Goal: Transaction & Acquisition: Purchase product/service

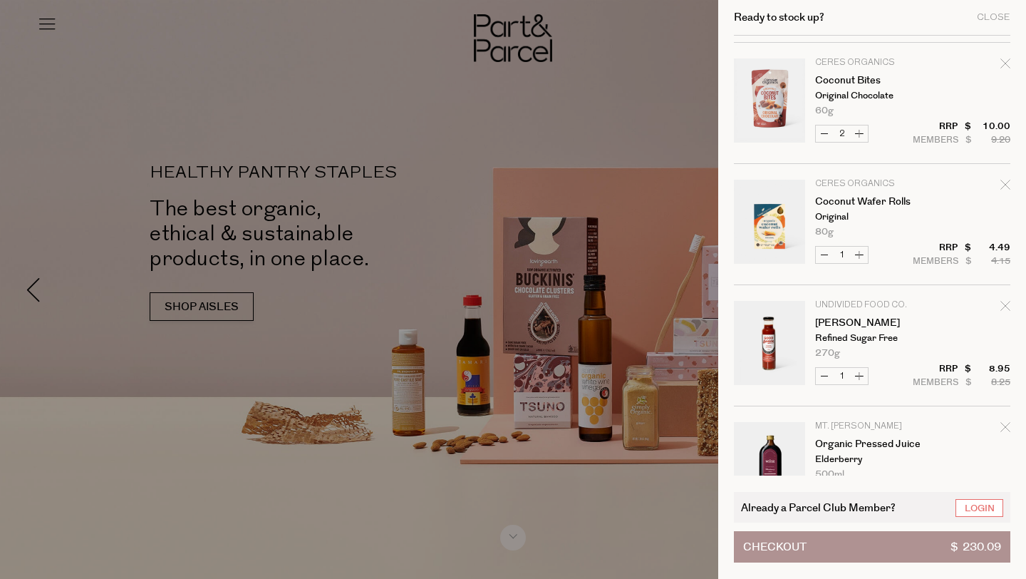
scroll to position [839, 0]
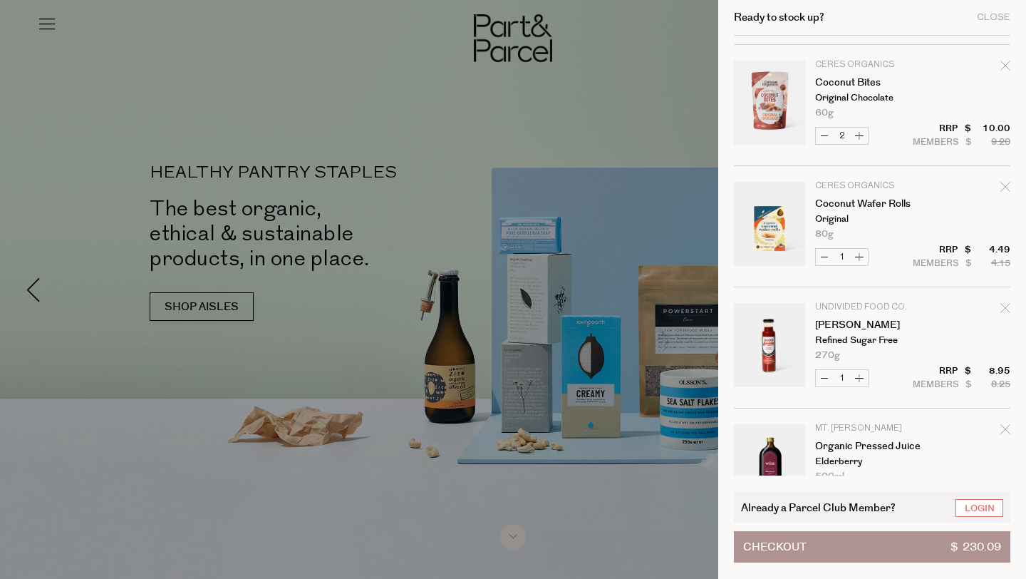
click at [826, 259] on button "Decrease Coconut Wafer Rolls" at bounding box center [824, 257] width 17 height 16
type input "0"
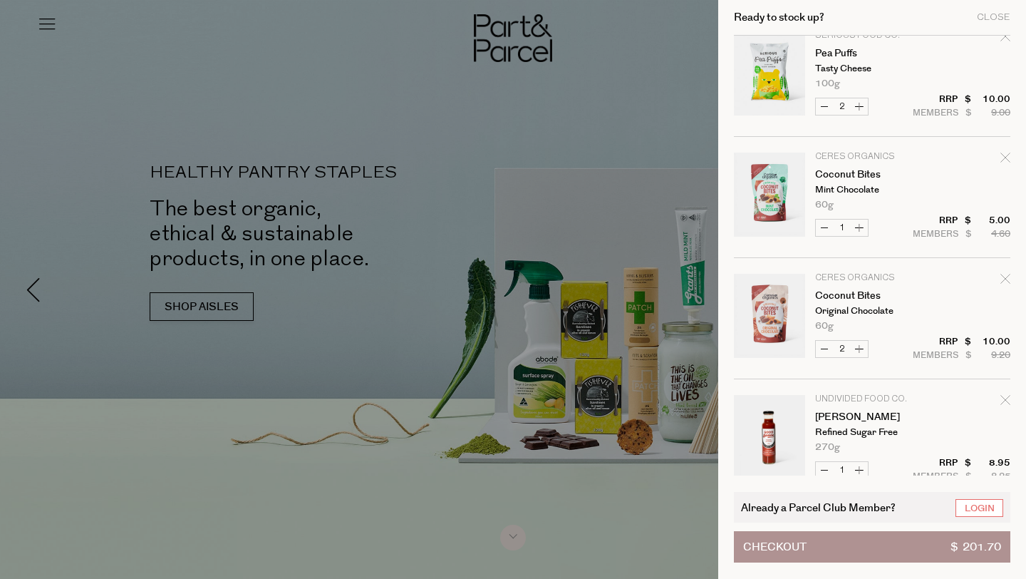
scroll to position [263, 0]
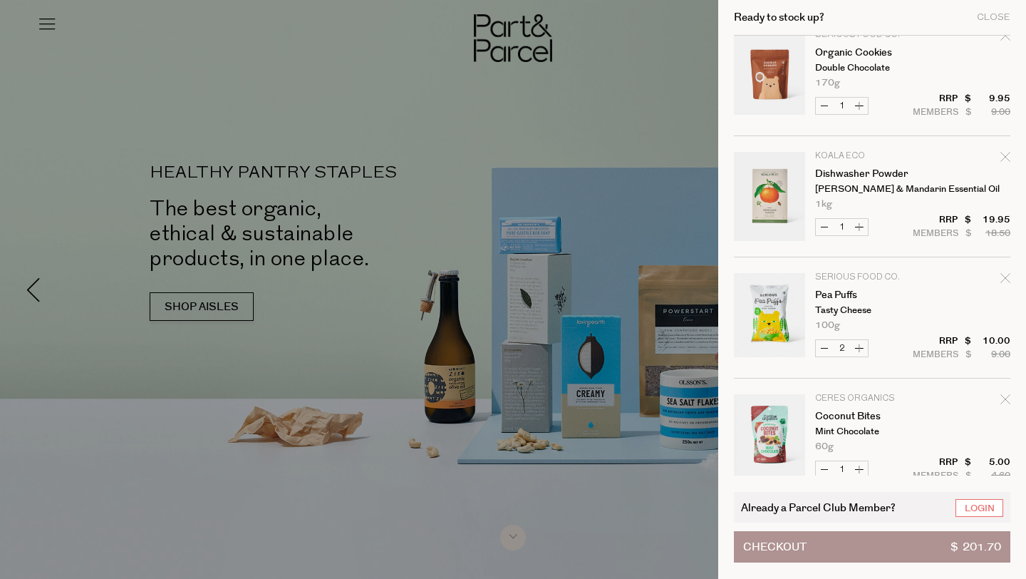
click at [371, 100] on div at bounding box center [513, 289] width 1026 height 579
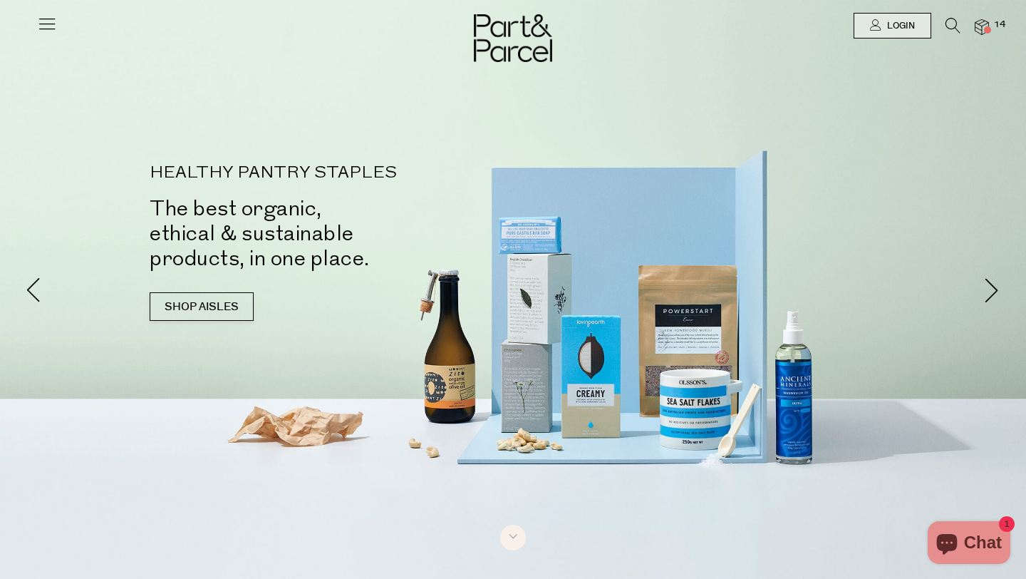
click at [952, 27] on icon at bounding box center [953, 26] width 15 height 16
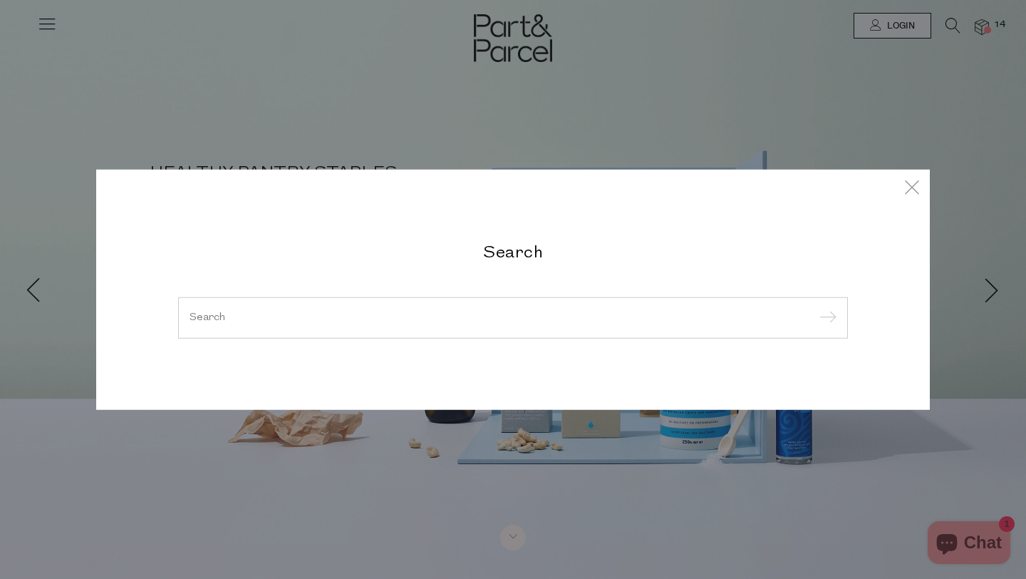
click at [411, 316] on input "search" at bounding box center [513, 317] width 647 height 11
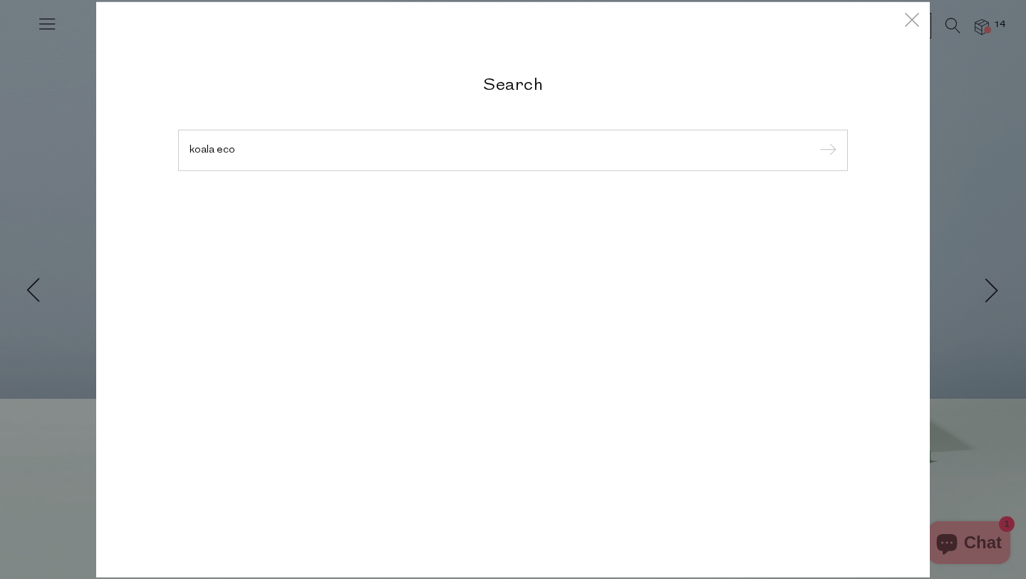
type input "koala eco"
click at [815, 140] on input "submit" at bounding box center [825, 150] width 21 height 21
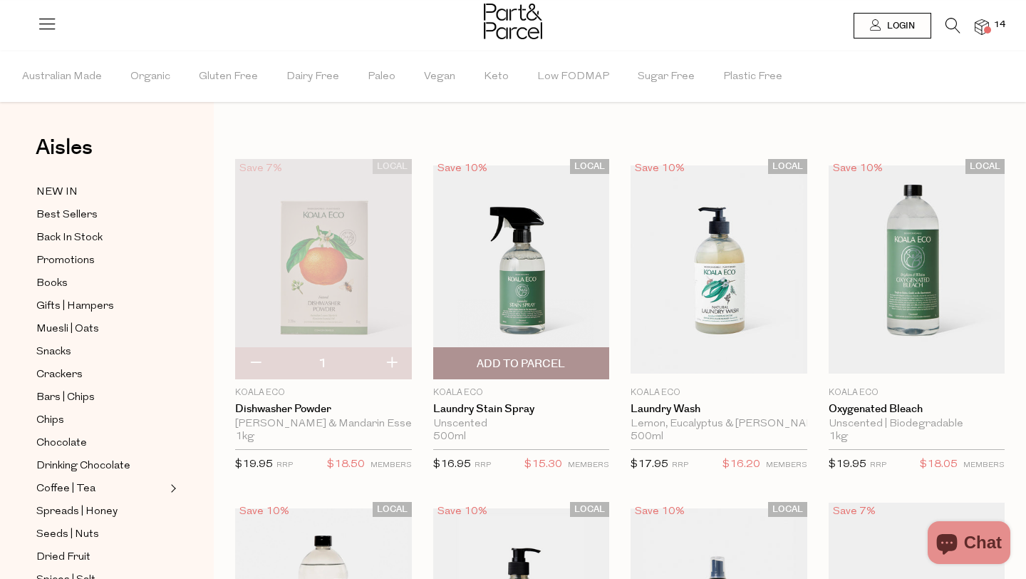
click at [516, 370] on span "Add To Parcel" at bounding box center [521, 363] width 88 height 15
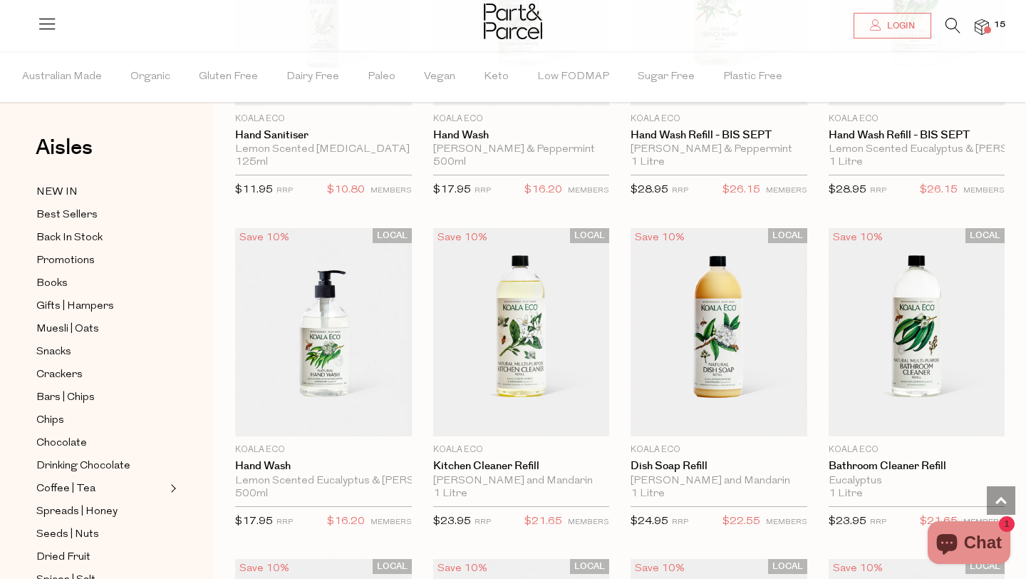
scroll to position [951, 0]
